Goal: Transaction & Acquisition: Subscribe to service/newsletter

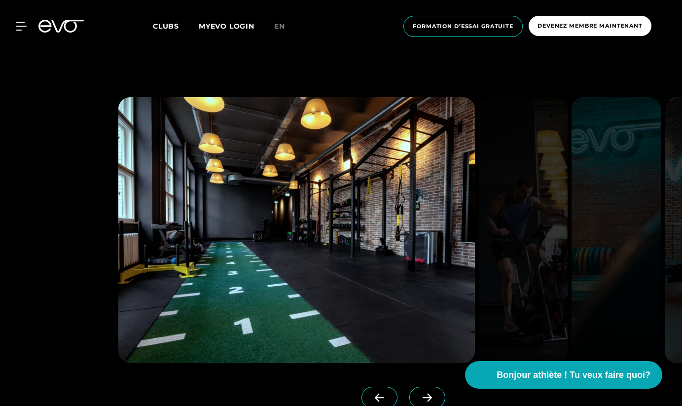
scroll to position [783, 0]
click at [516, 249] on img at bounding box center [523, 231] width 89 height 266
click at [26, 167] on div at bounding box center [341, 252] width 682 height 421
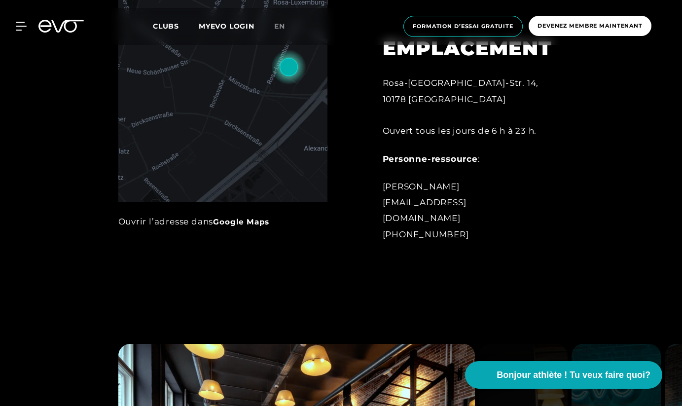
scroll to position [479, 0]
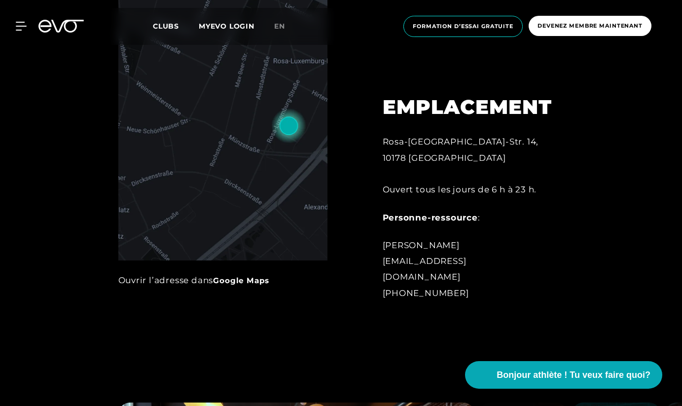
click at [19, 34] on div "Connexion MyEVO À propos d’EVO Adhésions Procès LAISSEZ-PASSER JOURNALIER EVO S…" at bounding box center [341, 26] width 678 height 37
click at [16, 26] on icon at bounding box center [23, 26] width 14 height 9
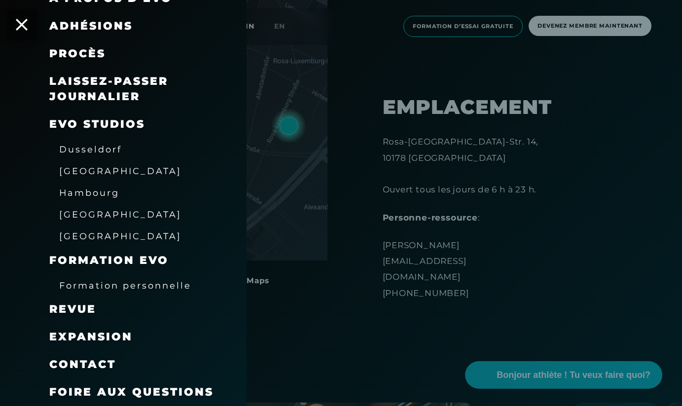
scroll to position [0, 0]
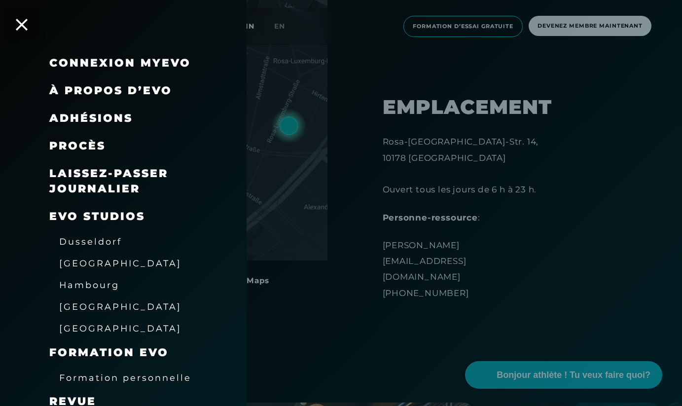
click at [383, 310] on div at bounding box center [341, 203] width 682 height 406
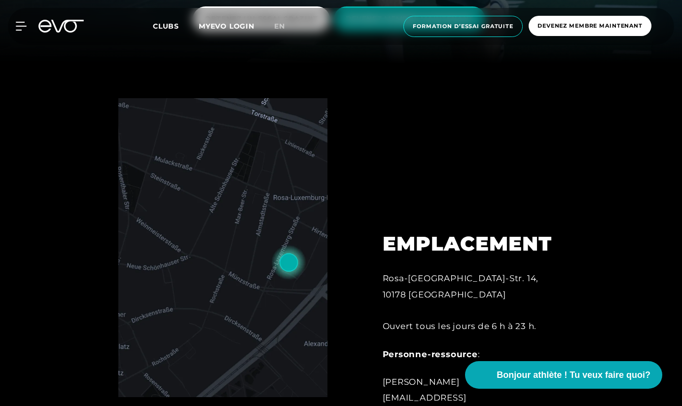
scroll to position [239, 0]
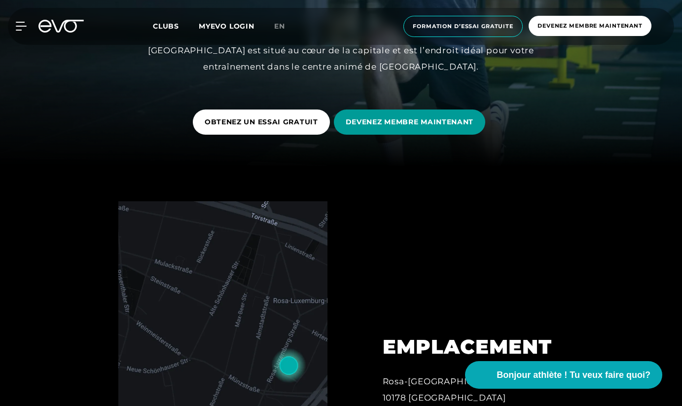
click at [392, 127] on span "DEVENEZ MEMBRE MAINTENANT" at bounding box center [410, 121] width 152 height 25
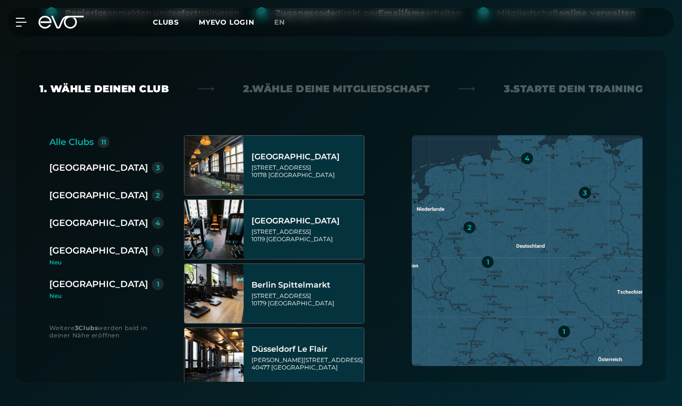
scroll to position [215, 0]
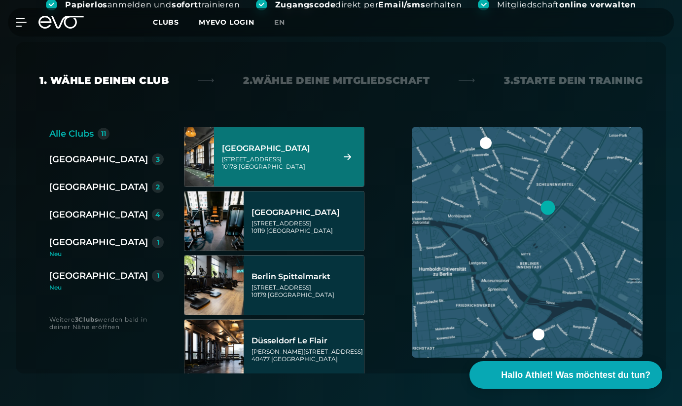
click at [293, 145] on div "[GEOGRAPHIC_DATA]" at bounding box center [277, 148] width 110 height 10
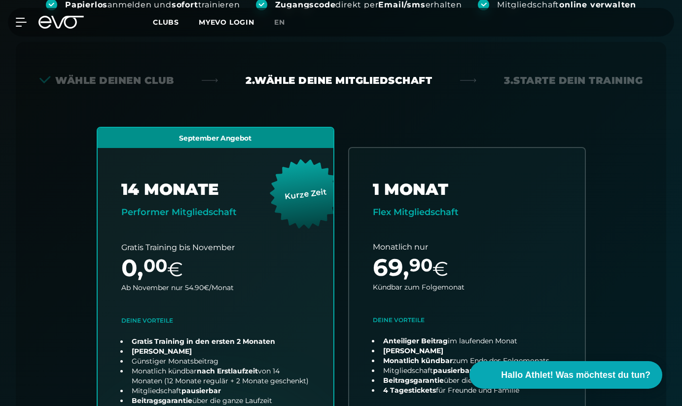
scroll to position [257, 0]
